Goal: Task Accomplishment & Management: Complete application form

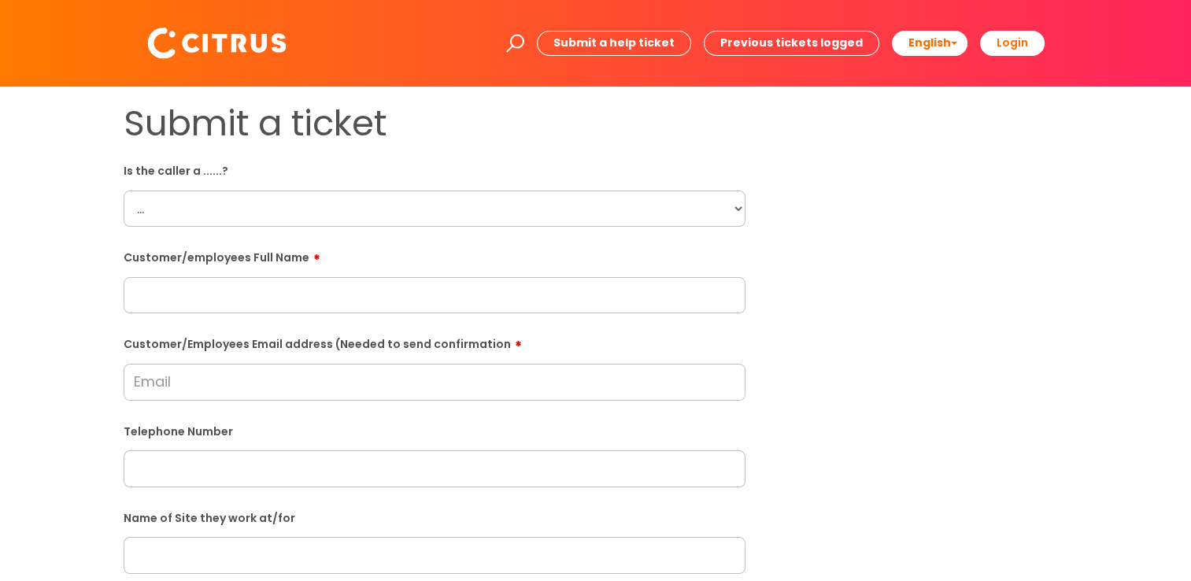
click at [224, 223] on select "... Citrus Customer Citrus Employee Contractor Supplier" at bounding box center [435, 208] width 622 height 36
select select "Citrus Employee"
click at [124, 190] on select "... Citrus Customer Citrus Employee Contractor Supplier" at bounding box center [435, 208] width 622 height 36
click at [309, 285] on input "text" at bounding box center [435, 295] width 622 height 36
click at [301, 291] on input "text" at bounding box center [435, 295] width 622 height 36
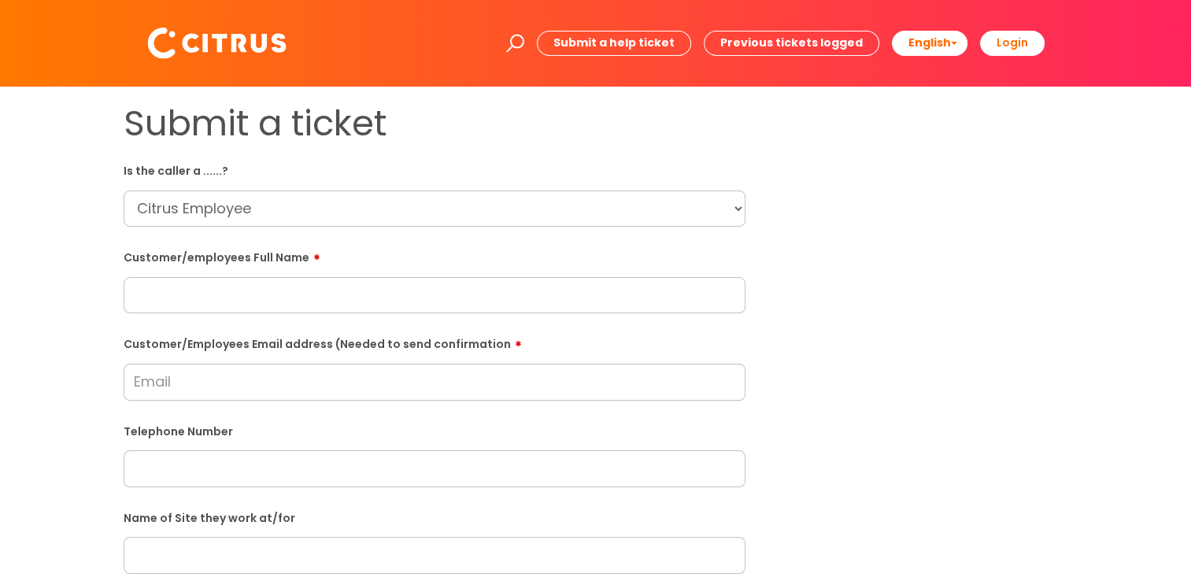
paste input "Maisie Brampton"
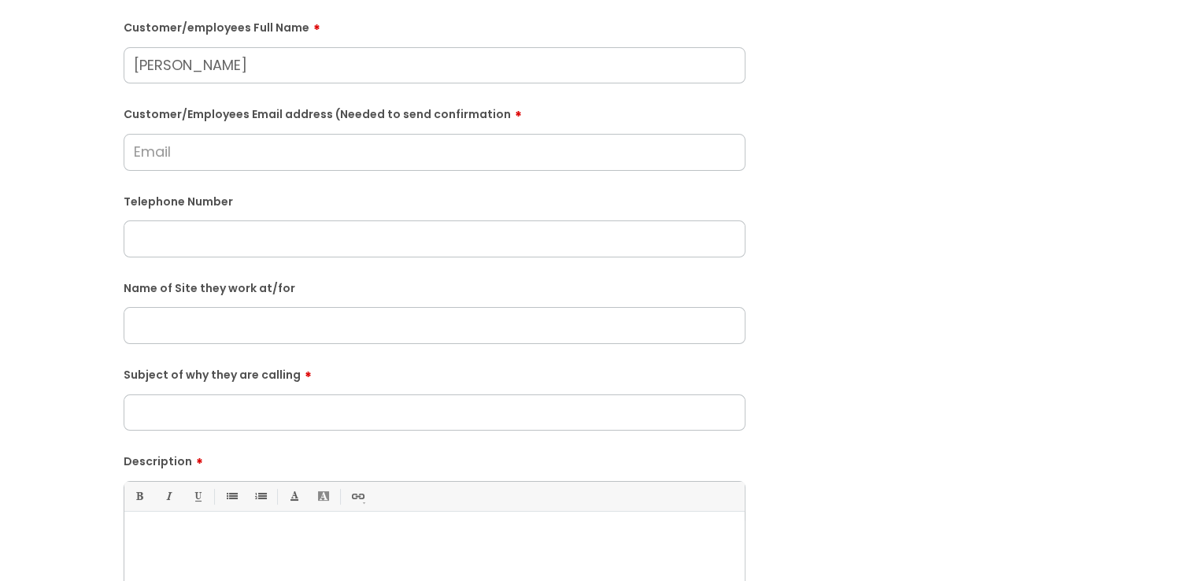
scroll to position [315, 0]
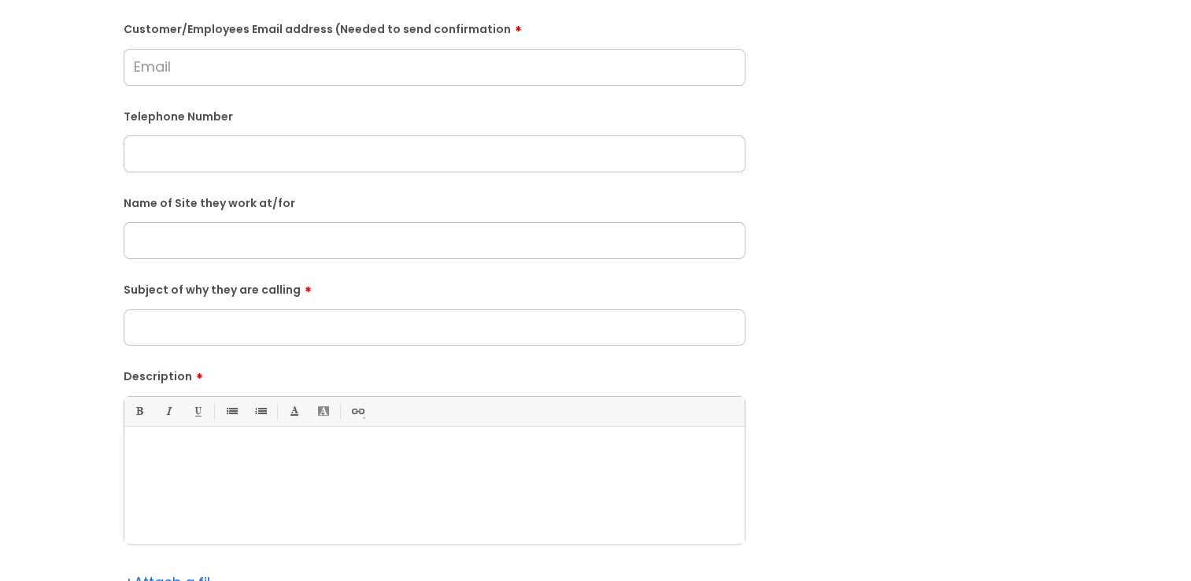
type input "Maisie Brampton"
click at [277, 321] on input "Subject of why they are calling" at bounding box center [435, 327] width 622 height 36
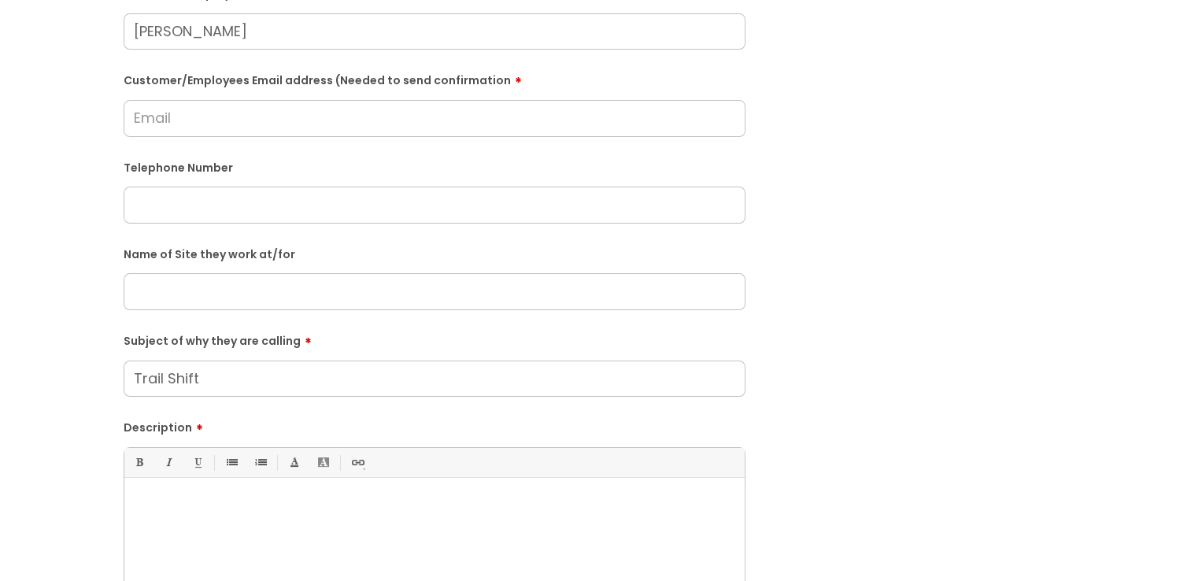
scroll to position [236, 0]
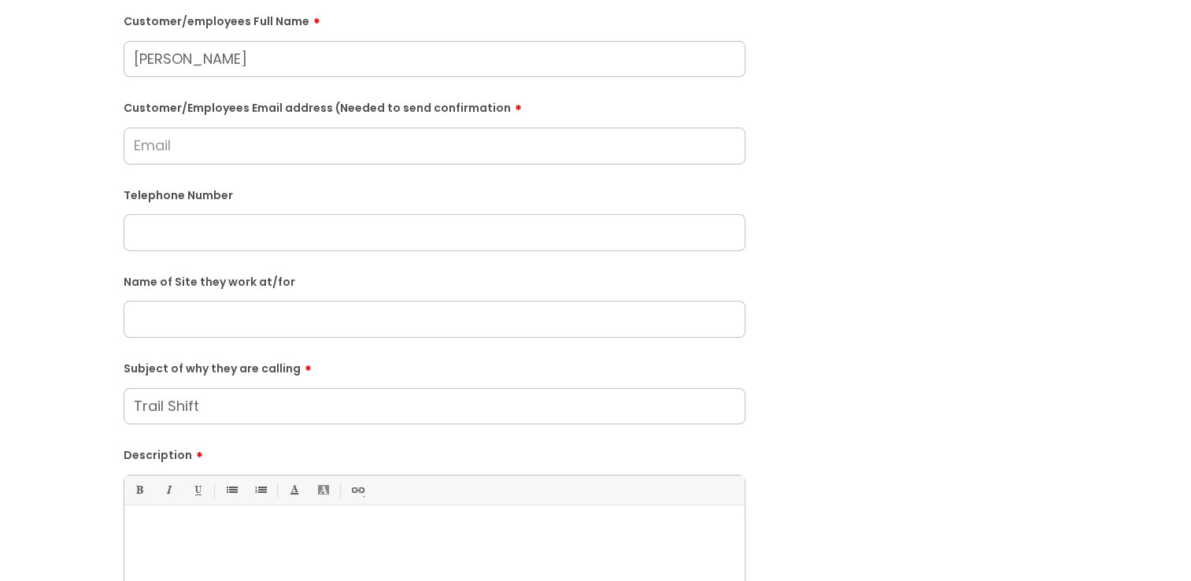
type input "Trail Shift"
click at [173, 231] on input "text" at bounding box center [435, 232] width 622 height 36
paste input "07756084551"
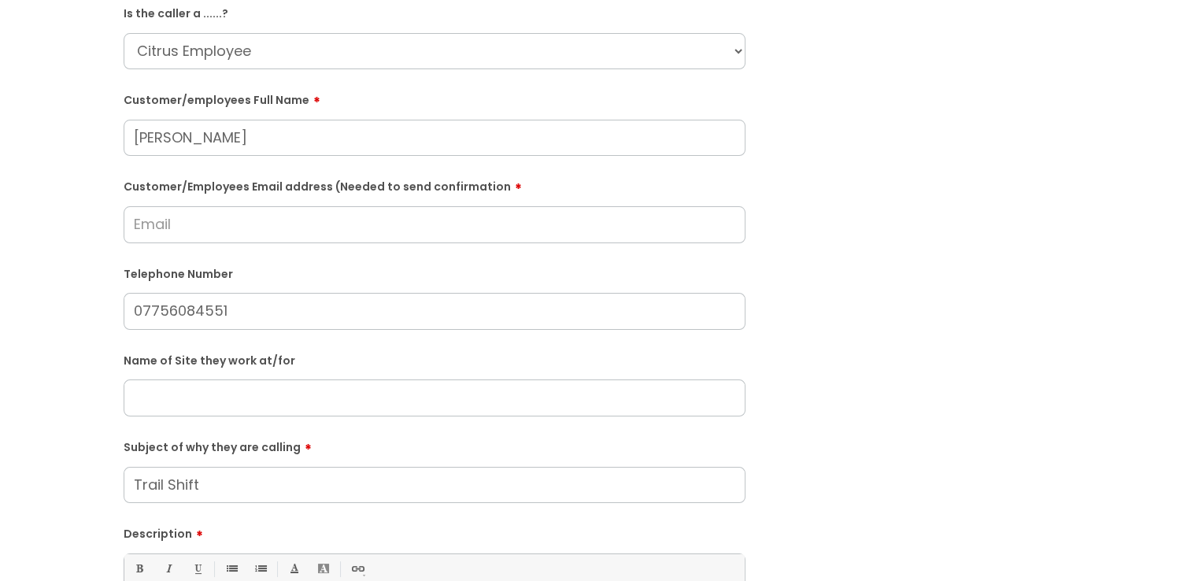
type input "07756084551"
click at [212, 232] on input "Customer/Employees Email address (Needed to send confirmation" at bounding box center [435, 224] width 622 height 36
type input "m"
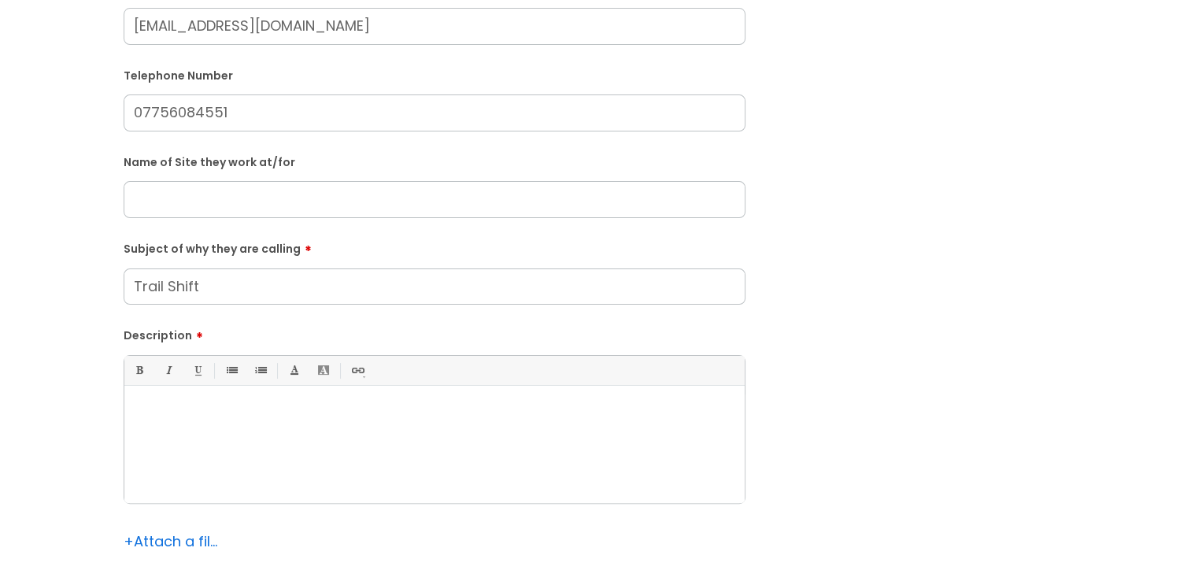
scroll to position [394, 0]
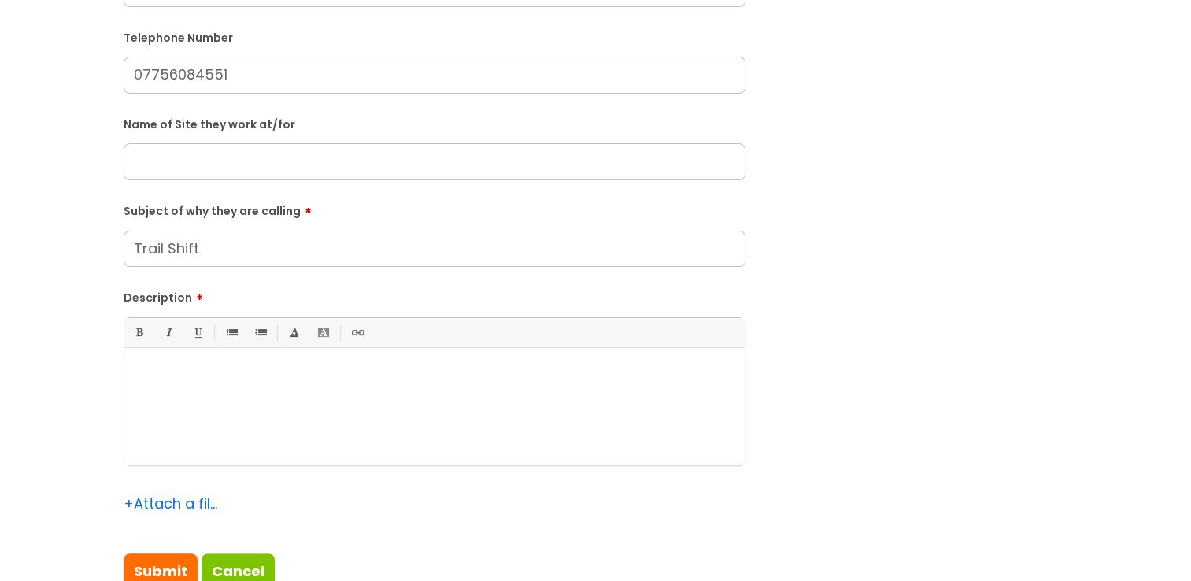
type input "azbaxter837@gmail.com"
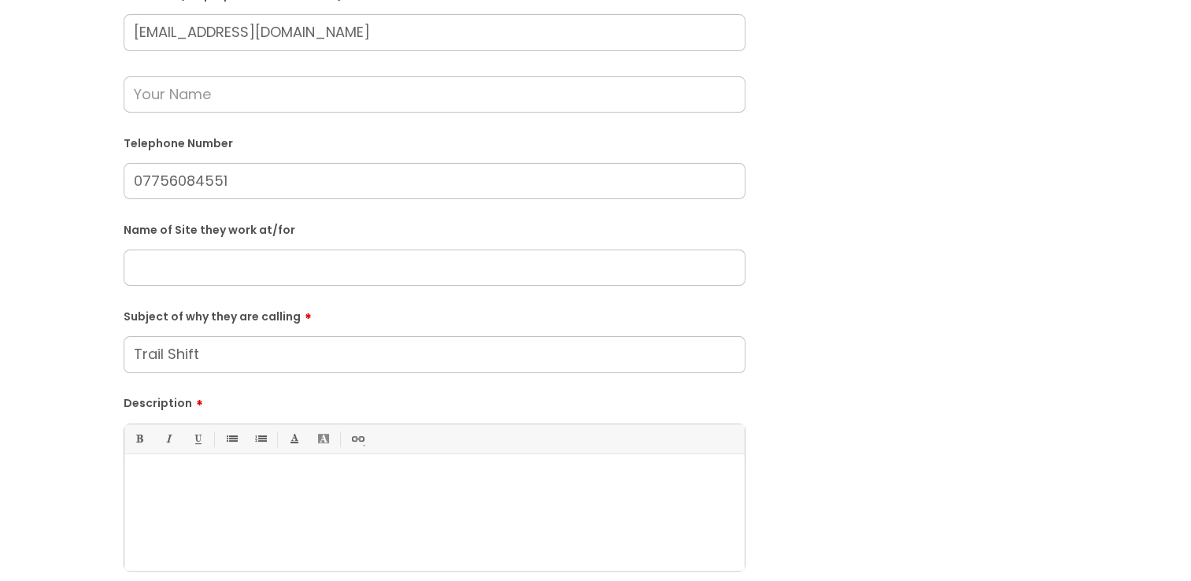
scroll to position [315, 0]
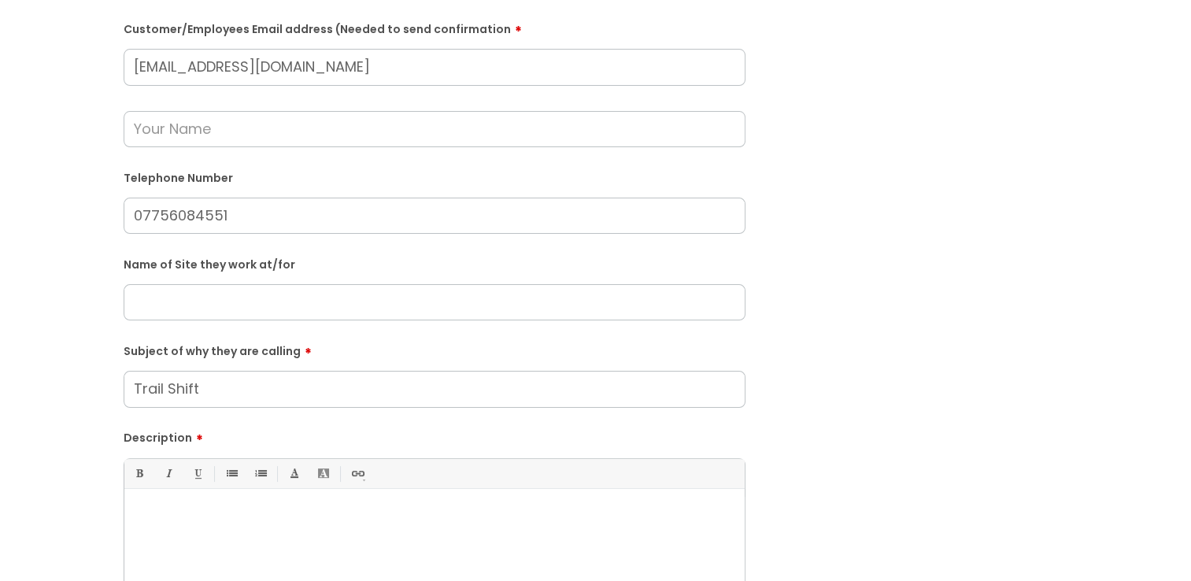
click at [207, 298] on input "text" at bounding box center [435, 302] width 622 height 36
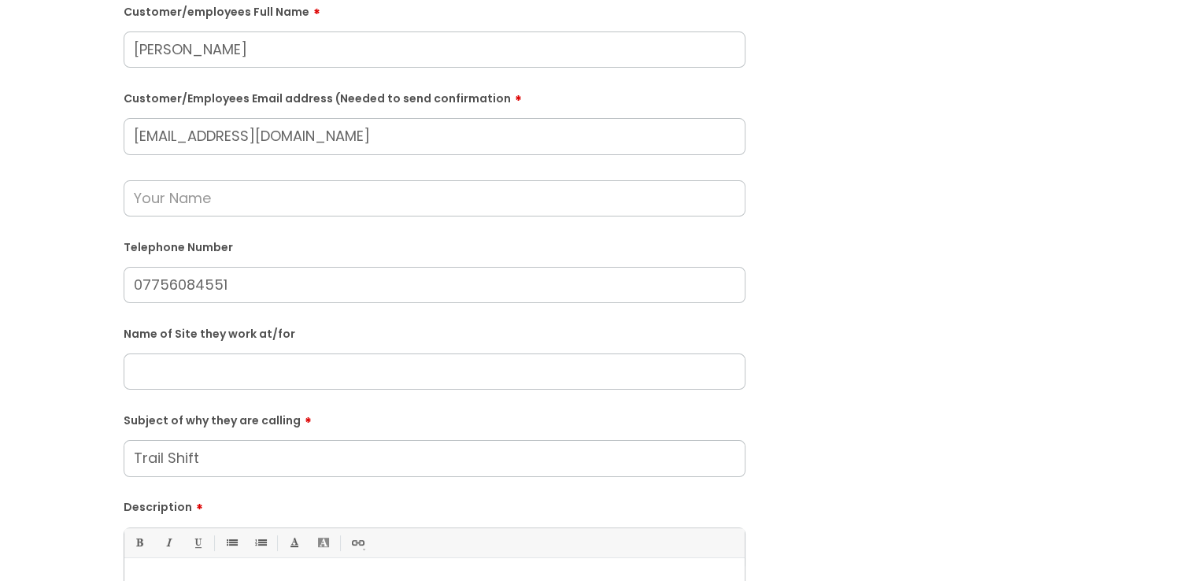
scroll to position [551, 0]
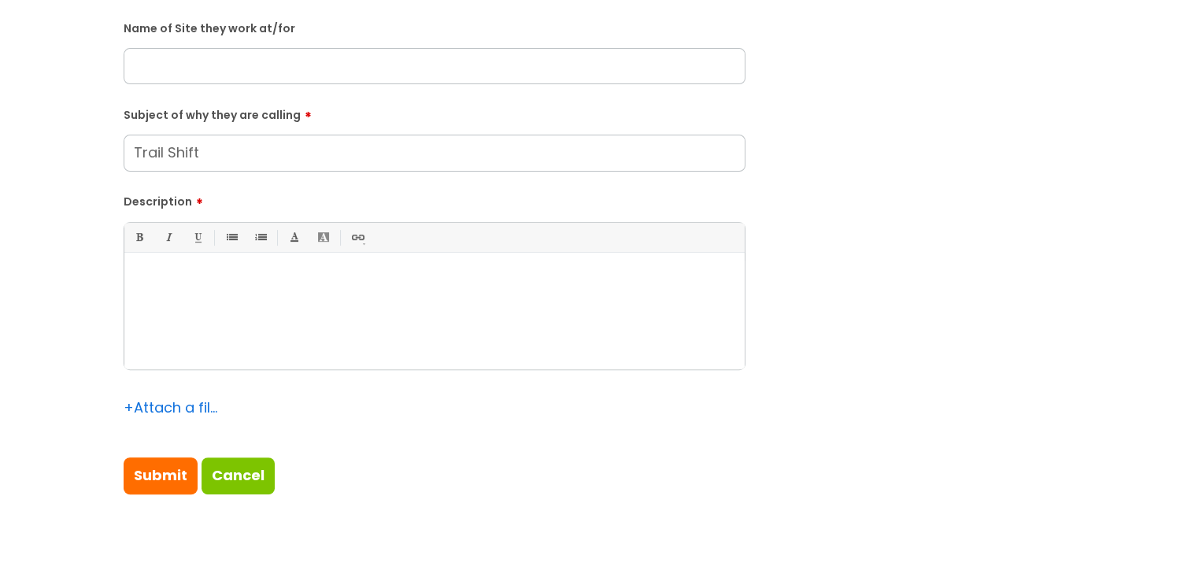
click at [230, 307] on div at bounding box center [434, 315] width 620 height 109
click at [167, 476] on input "Submit" at bounding box center [161, 475] width 74 height 36
type input "Please Wait..."
